Goal: Task Accomplishment & Management: Use online tool/utility

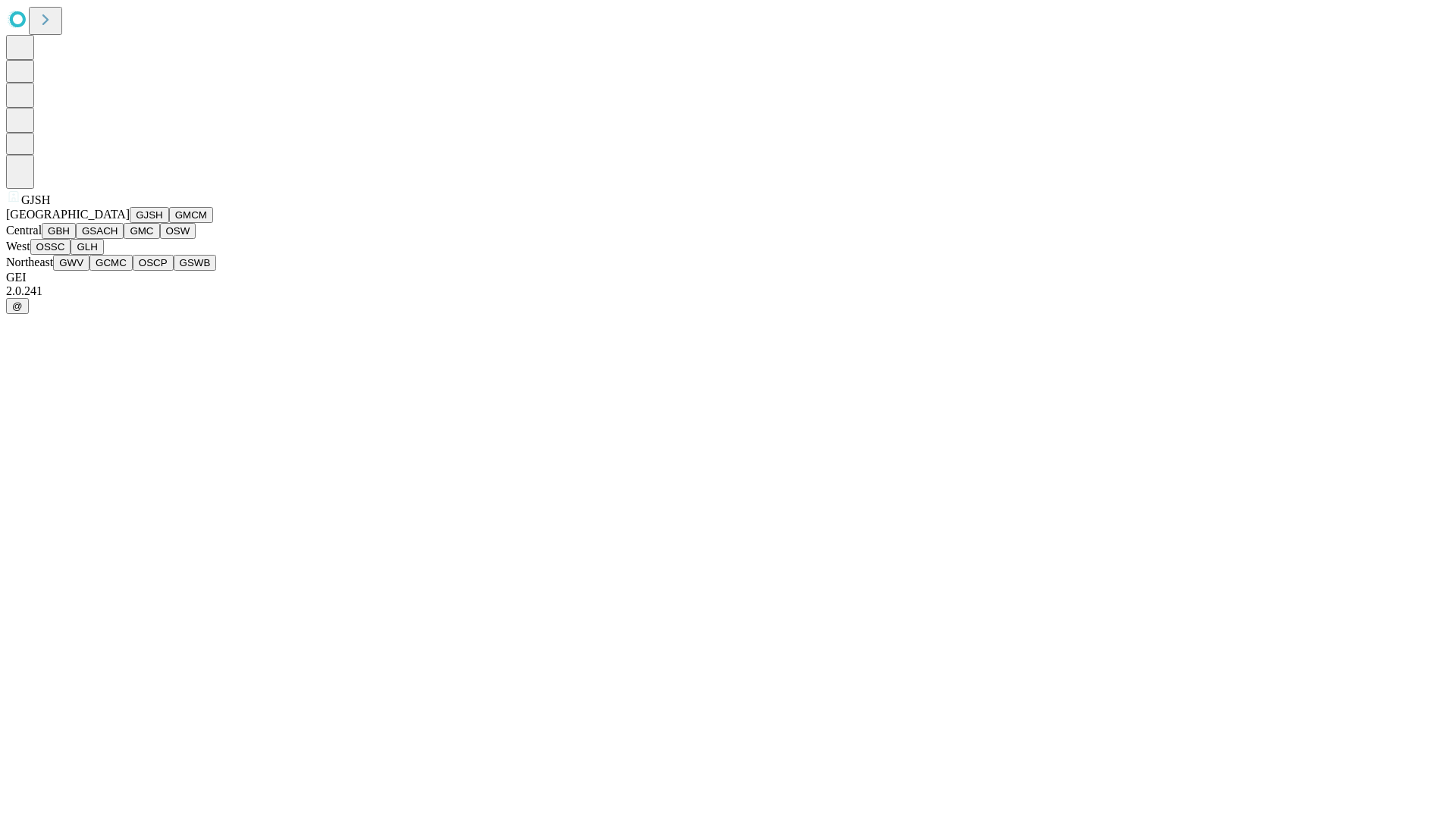
click at [130, 223] on button "GJSH" at bounding box center [149, 214] width 39 height 16
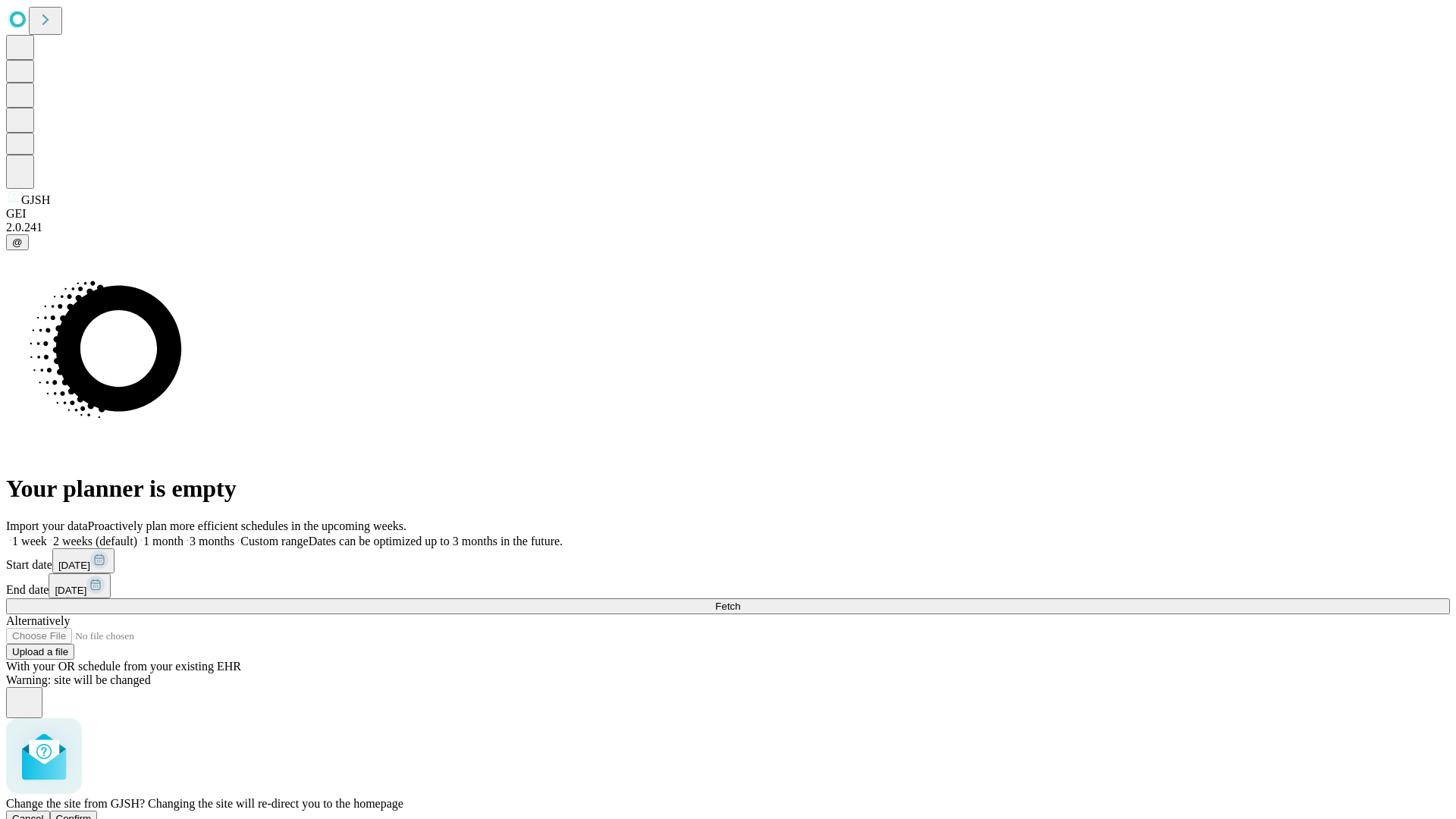
click at [92, 813] on span "Confirm" at bounding box center [74, 819] width 36 height 11
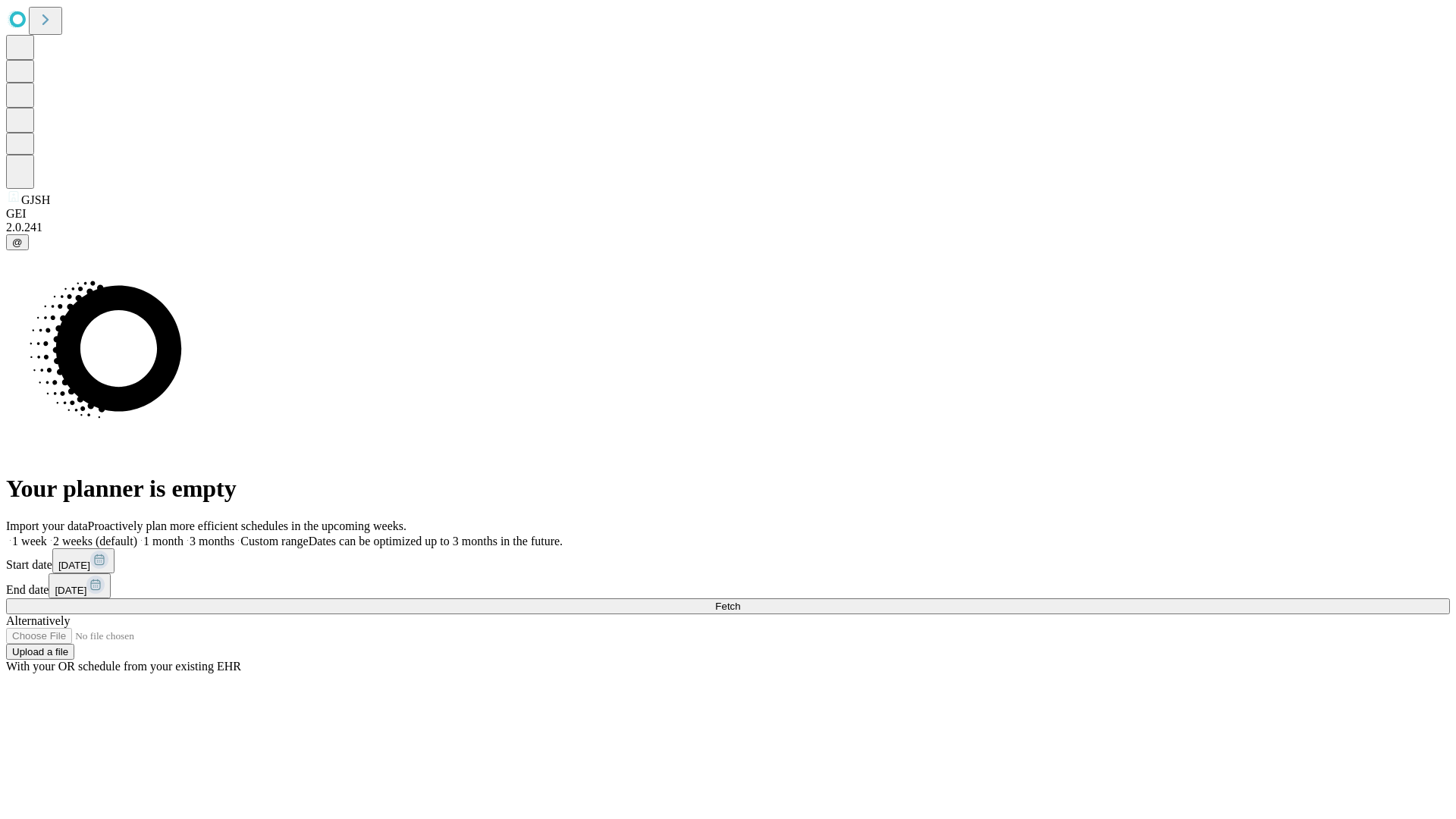
click at [47, 535] on label "1 week" at bounding box center [26, 542] width 41 height 13
click at [740, 601] on span "Fetch" at bounding box center [728, 606] width 25 height 11
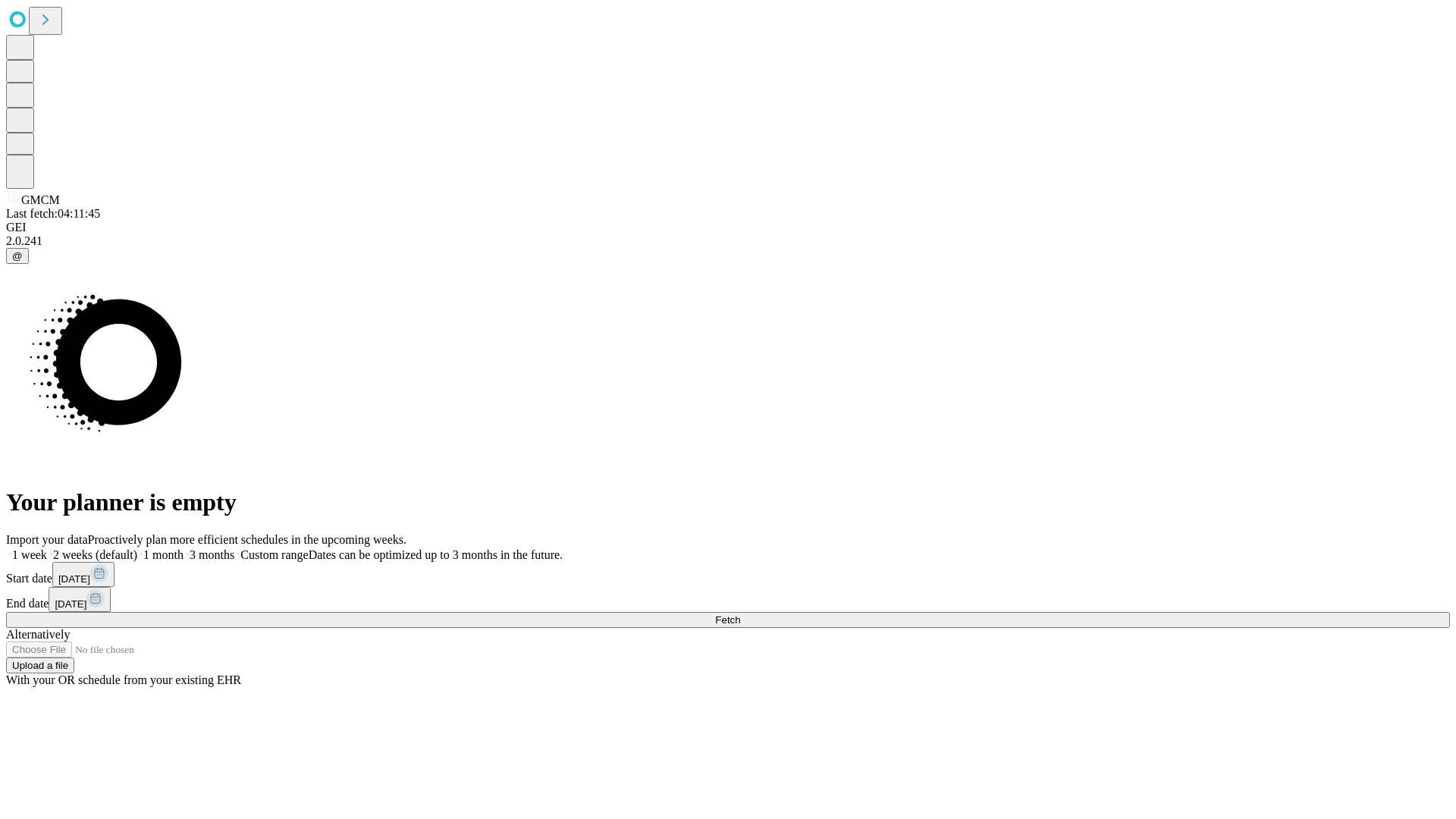
click at [740, 615] on span "Fetch" at bounding box center [728, 621] width 25 height 11
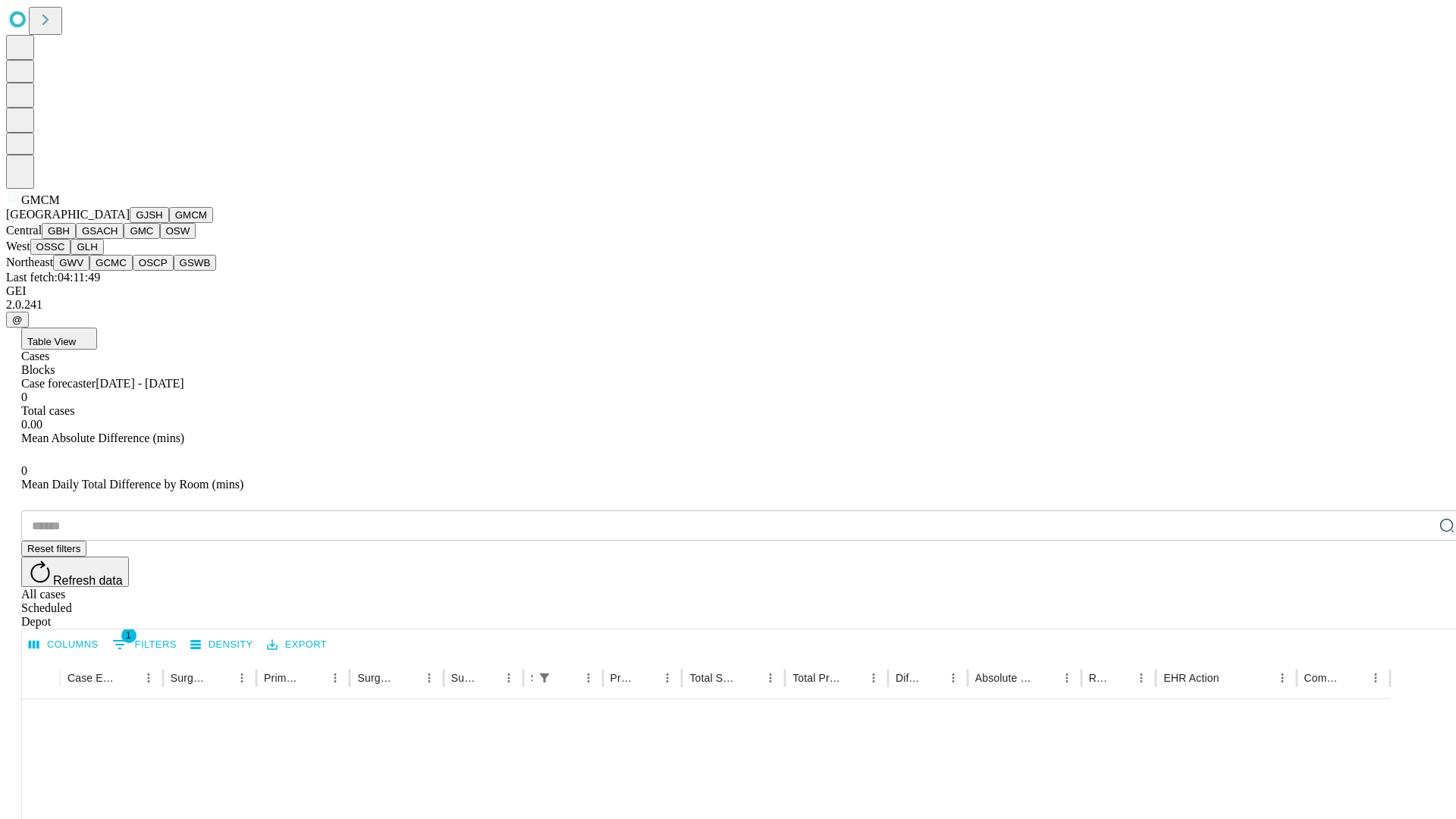
click at [76, 239] on button "GBH" at bounding box center [58, 230] width 34 height 16
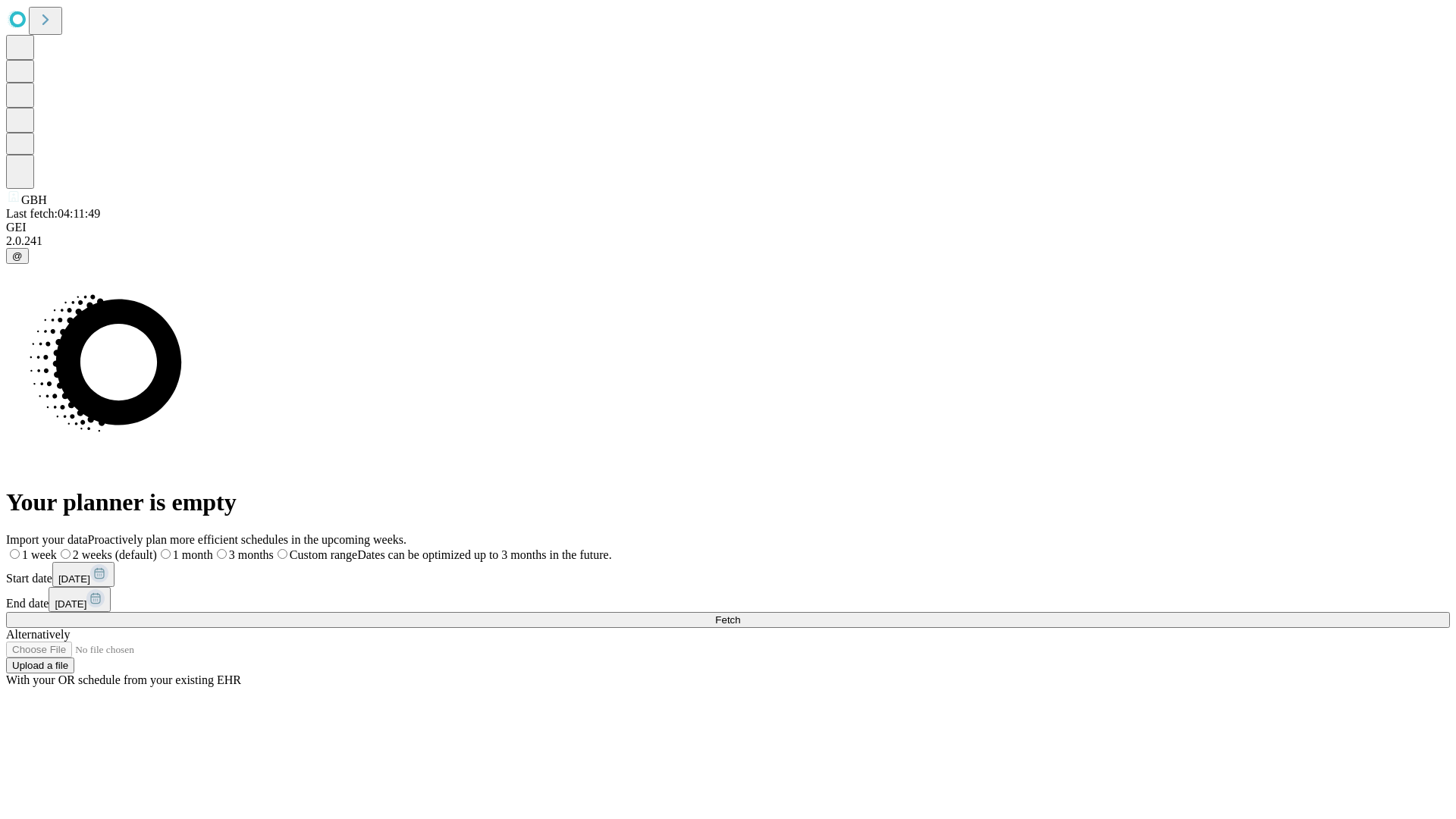
click at [57, 548] on label "1 week" at bounding box center [31, 555] width 51 height 13
click at [740, 615] on span "Fetch" at bounding box center [728, 621] width 25 height 11
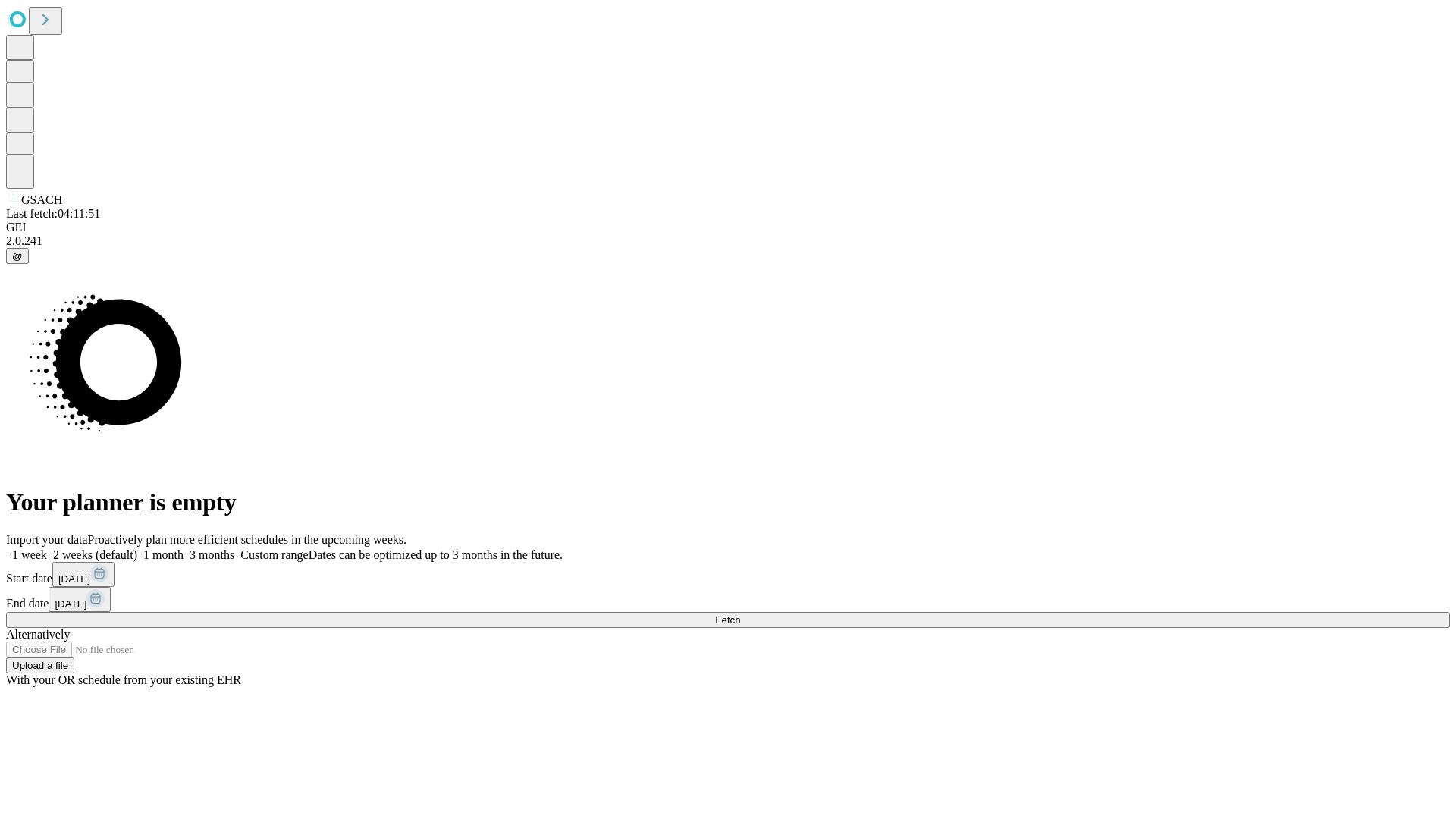
click at [47, 548] on label "1 week" at bounding box center [26, 555] width 41 height 13
click at [740, 615] on span "Fetch" at bounding box center [728, 621] width 25 height 11
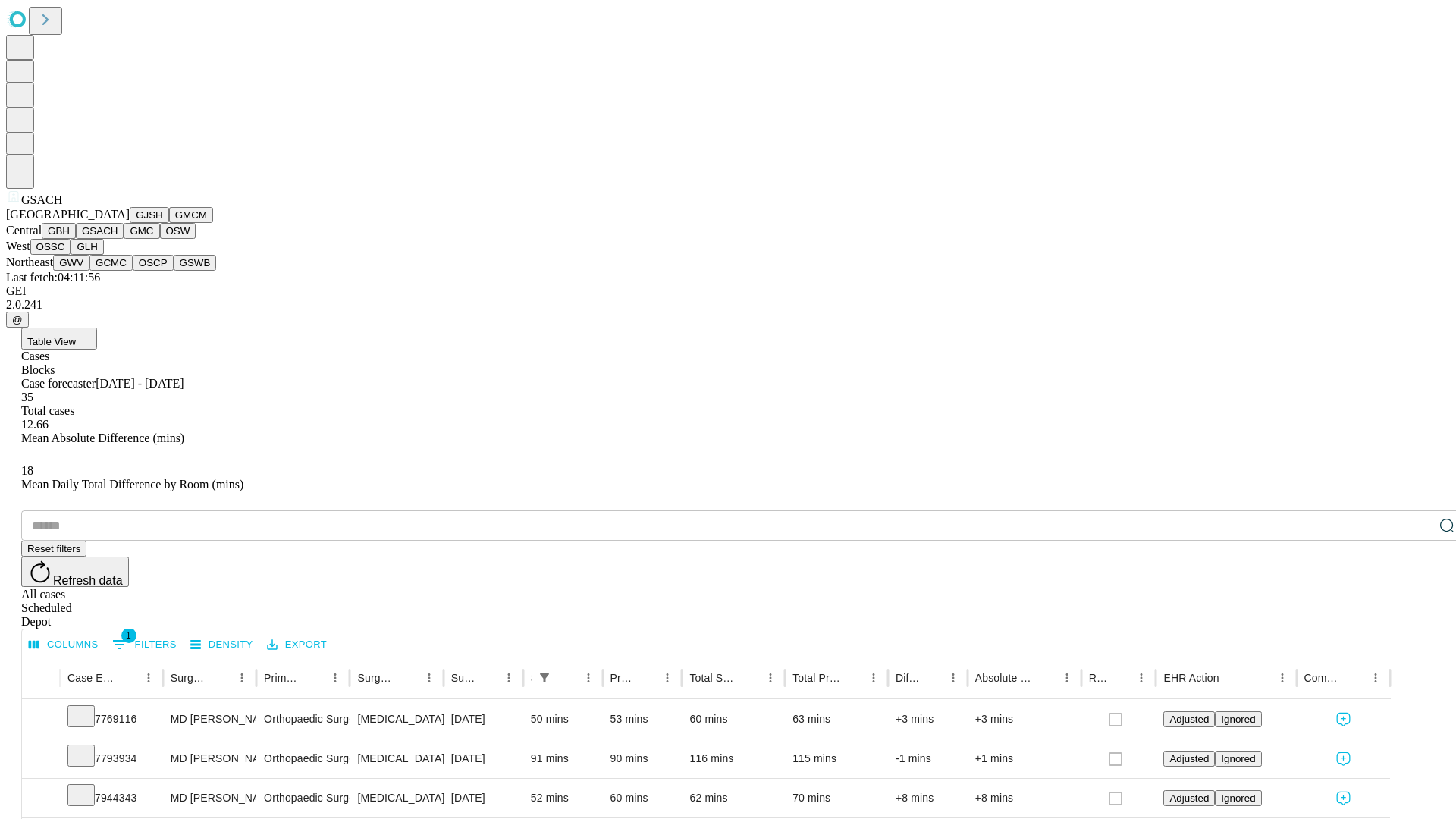
click at [124, 239] on button "GMC" at bounding box center [142, 230] width 36 height 16
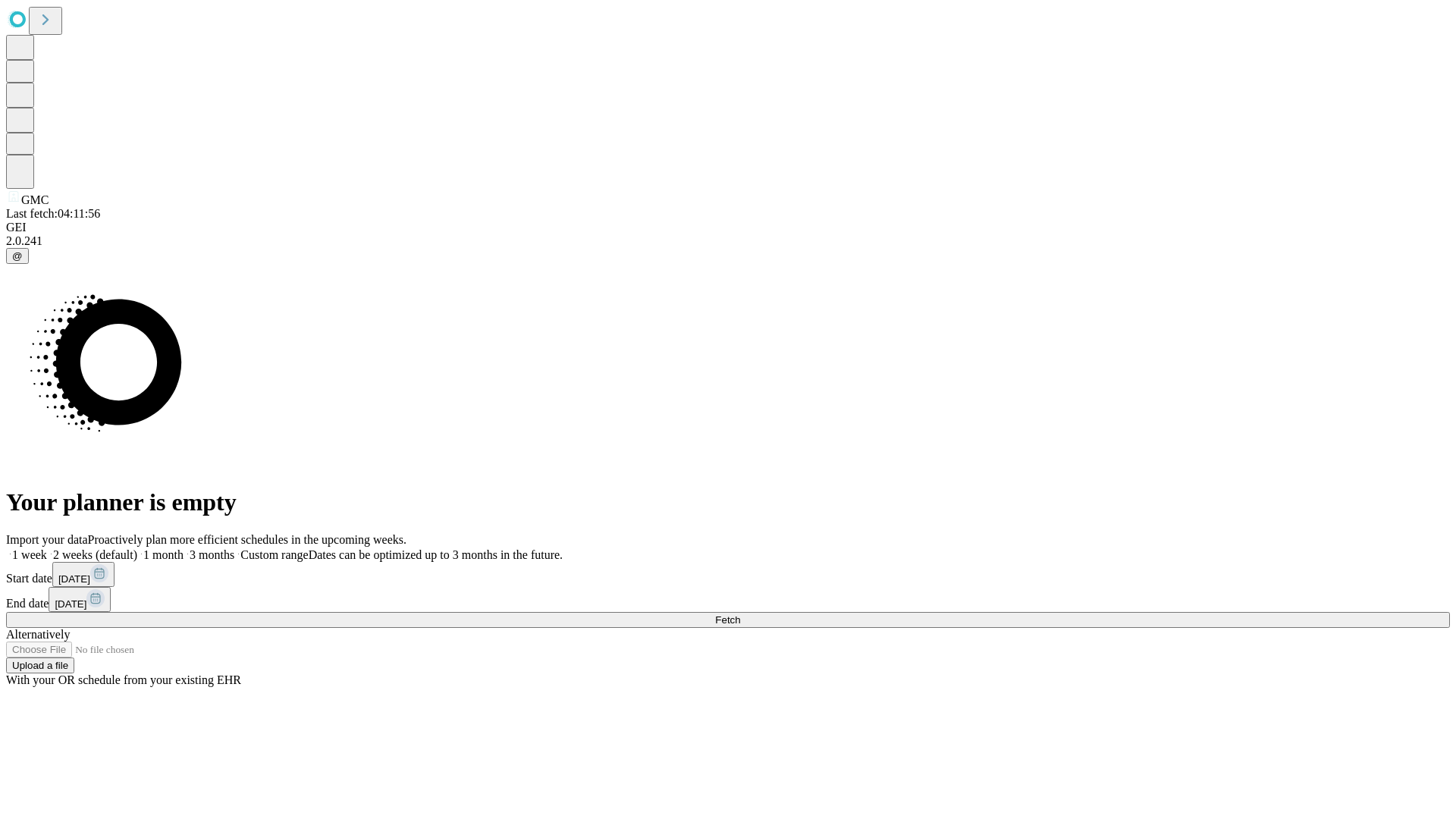
click at [47, 548] on label "1 week" at bounding box center [26, 555] width 41 height 13
click at [740, 615] on span "Fetch" at bounding box center [728, 621] width 25 height 11
click at [47, 548] on label "1 week" at bounding box center [26, 555] width 41 height 13
click at [740, 615] on span "Fetch" at bounding box center [728, 621] width 25 height 11
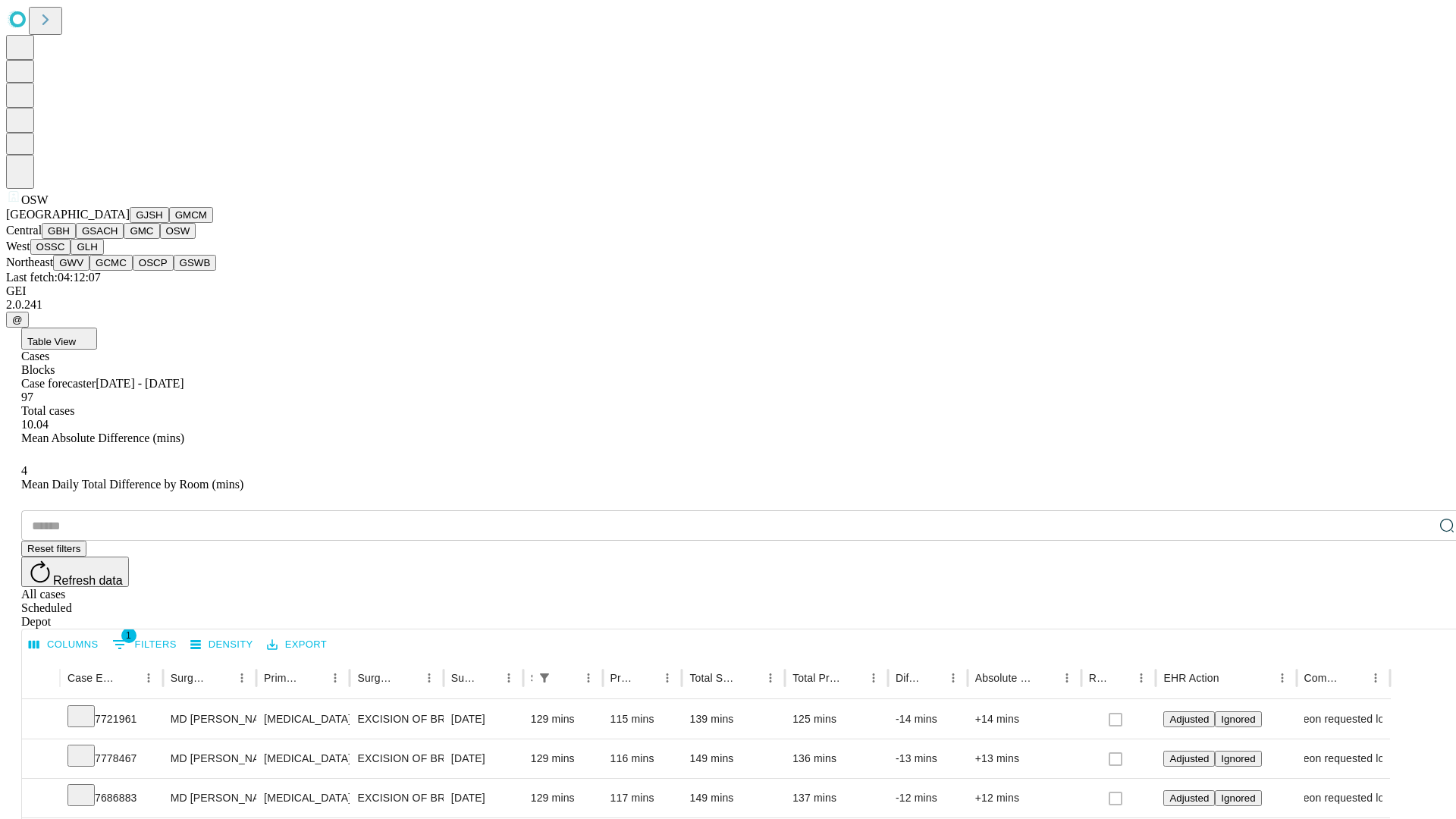
click at [71, 255] on button "OSSC" at bounding box center [51, 246] width 41 height 16
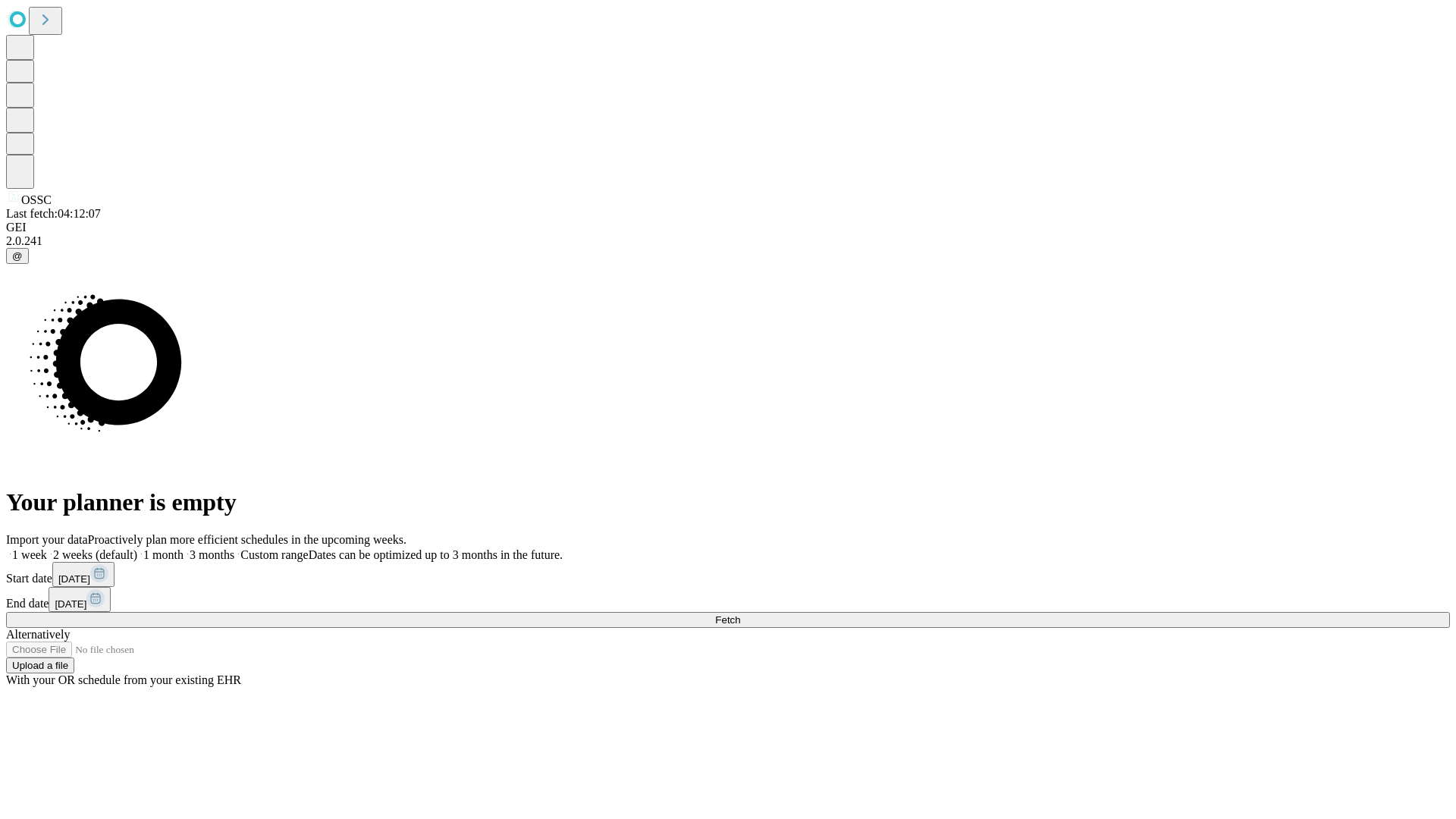
click at [47, 548] on label "1 week" at bounding box center [26, 555] width 41 height 13
click at [740, 615] on span "Fetch" at bounding box center [728, 621] width 25 height 11
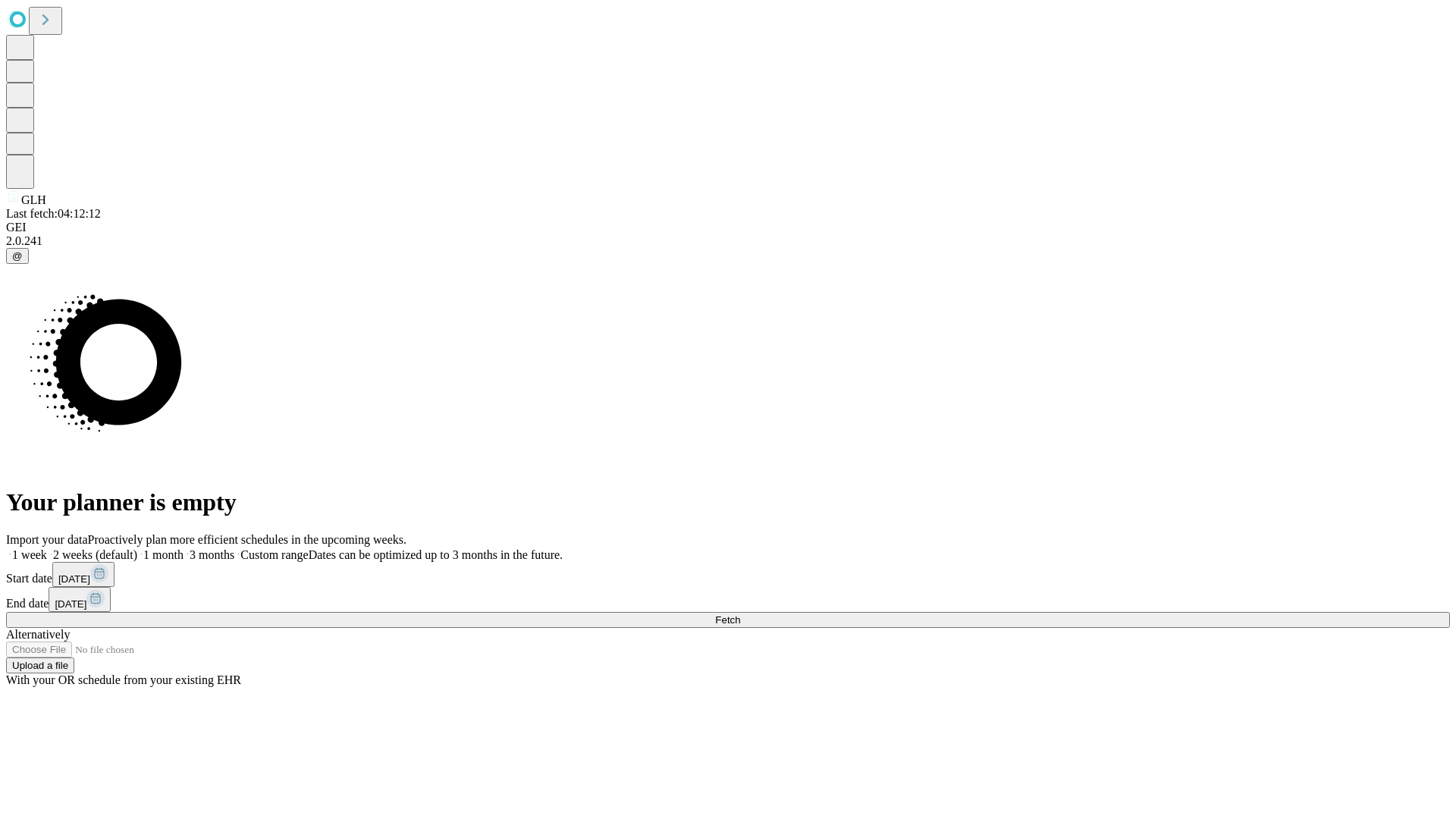
click at [740, 615] on span "Fetch" at bounding box center [728, 621] width 25 height 11
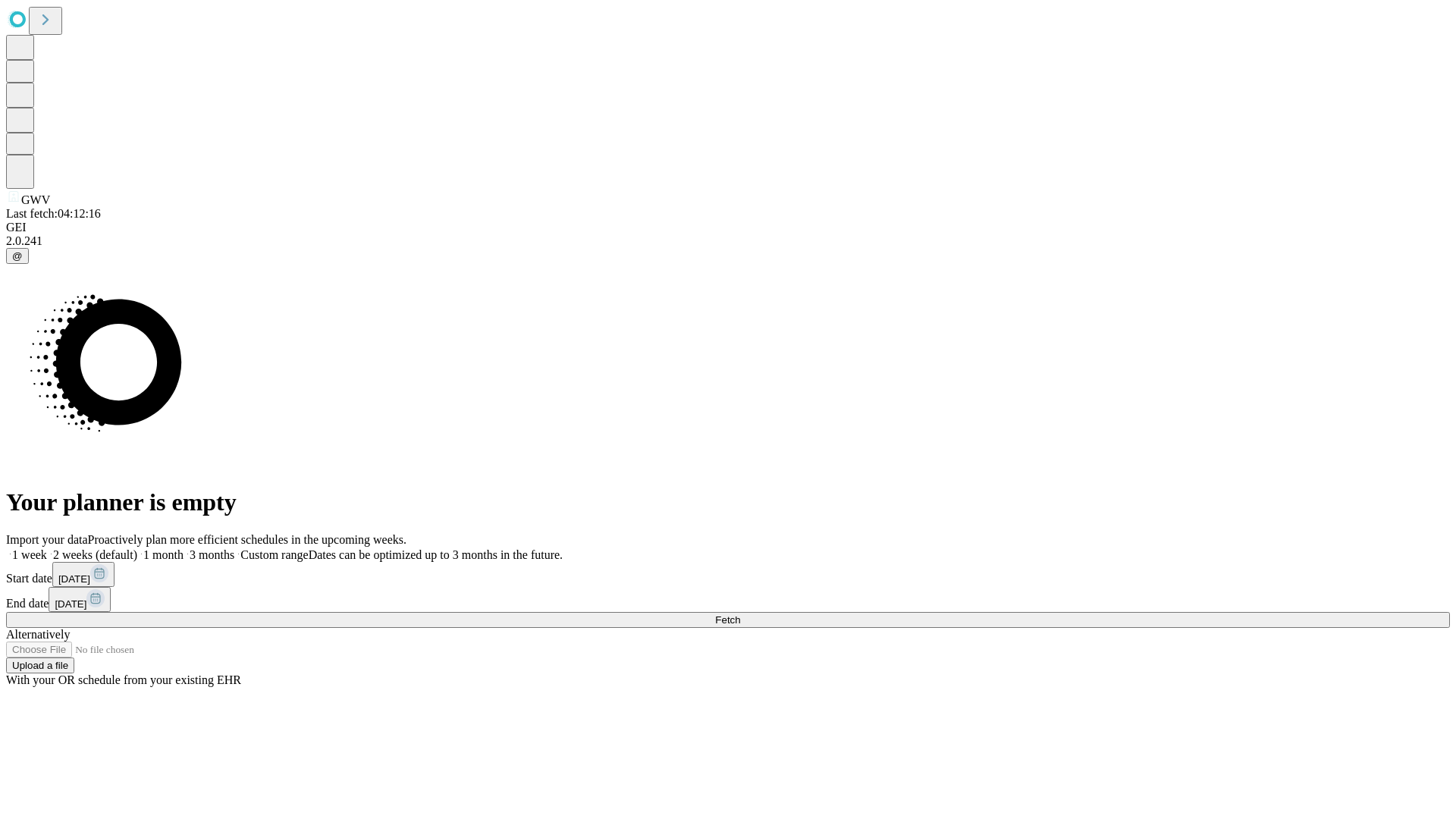
click at [47, 548] on label "1 week" at bounding box center [26, 555] width 41 height 13
click at [740, 615] on span "Fetch" at bounding box center [728, 621] width 25 height 11
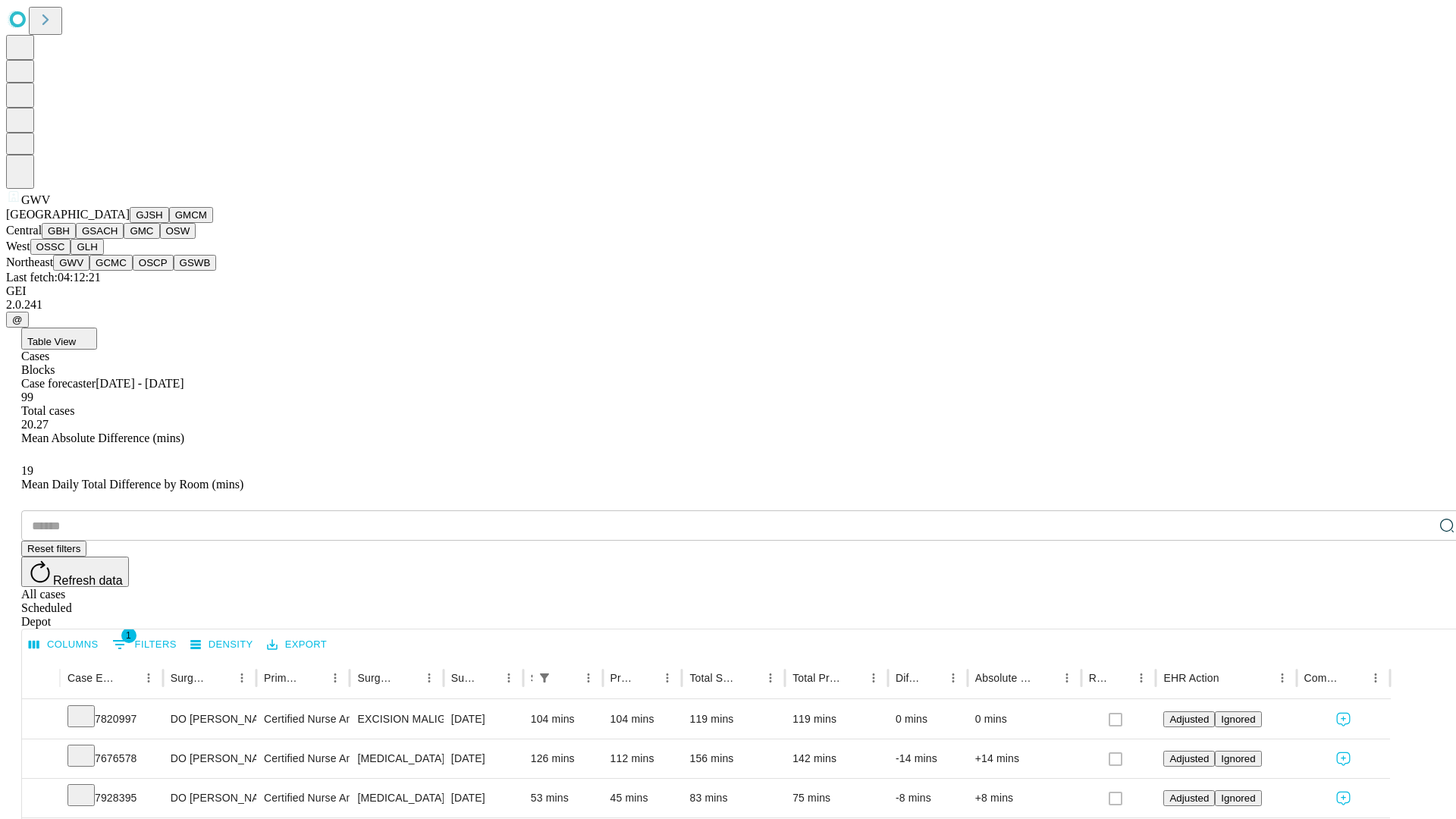
click at [117, 271] on button "GCMC" at bounding box center [111, 262] width 43 height 16
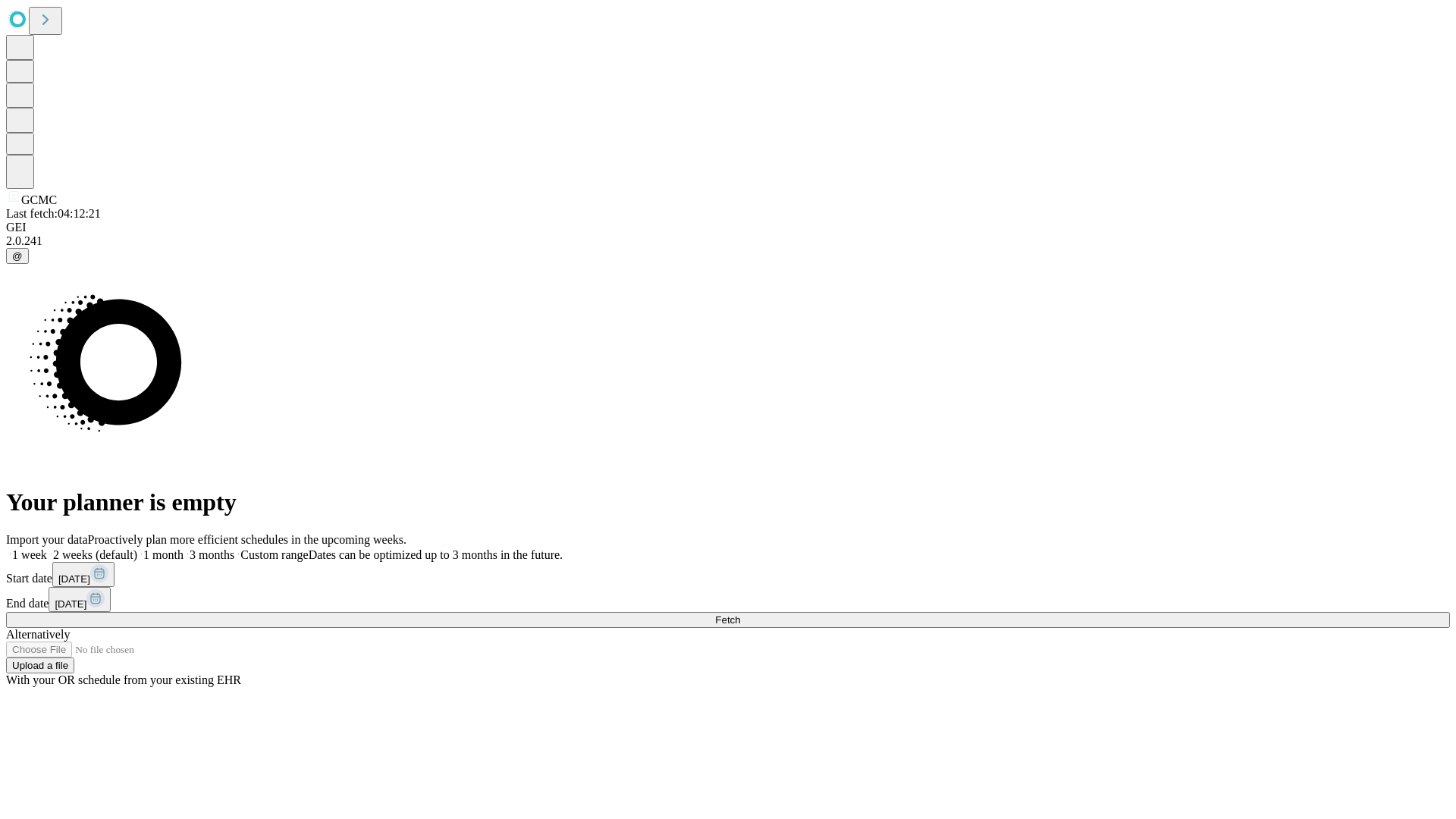
click at [47, 548] on label "1 week" at bounding box center [26, 555] width 41 height 13
click at [740, 615] on span "Fetch" at bounding box center [728, 621] width 25 height 11
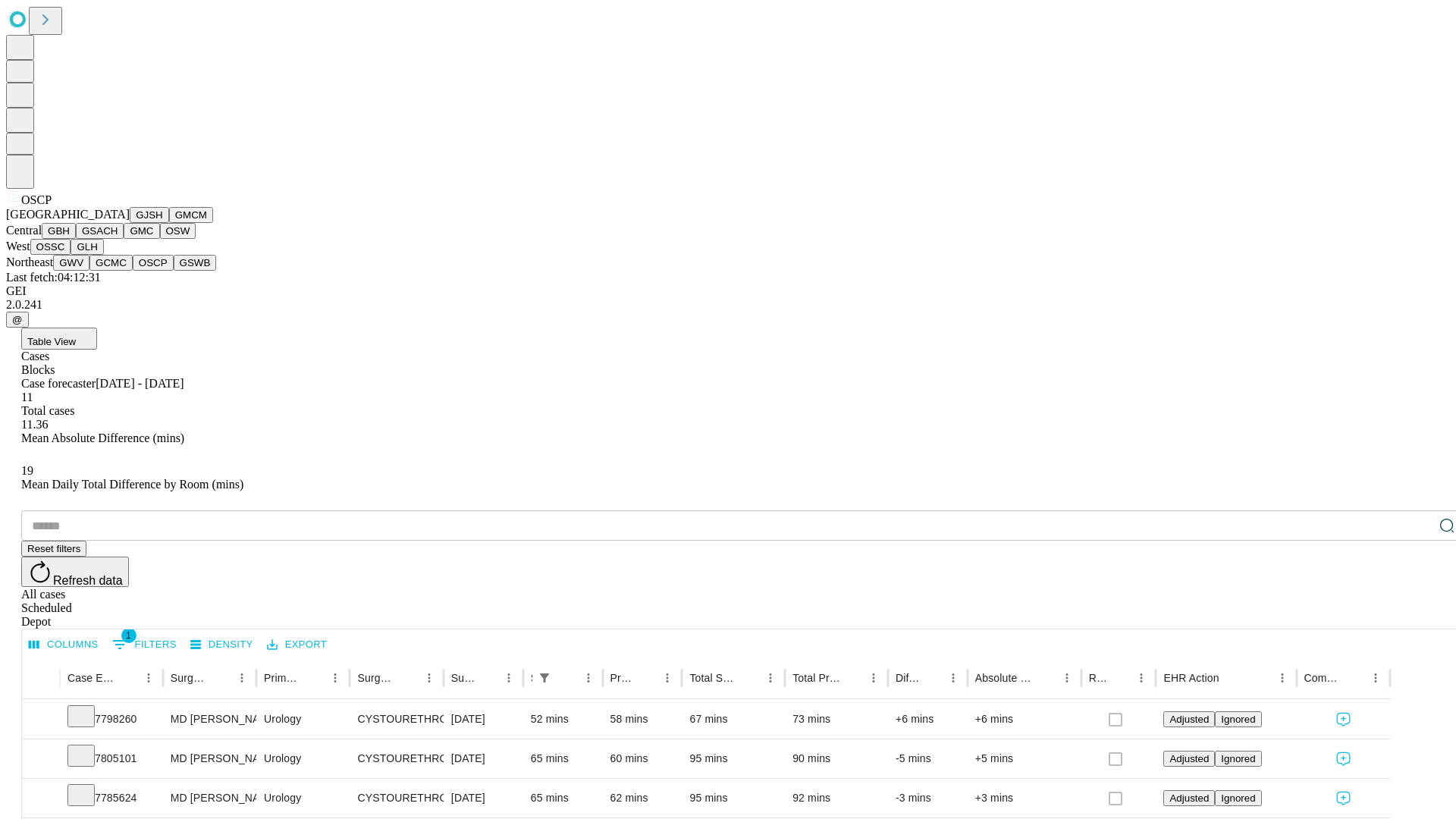
click at [174, 271] on button "GSWB" at bounding box center [196, 262] width 43 height 16
